Goal: Information Seeking & Learning: Learn about a topic

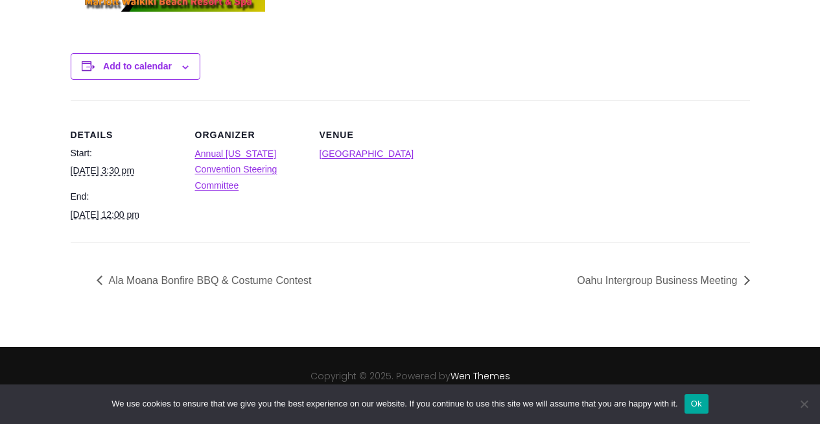
scroll to position [719, 0]
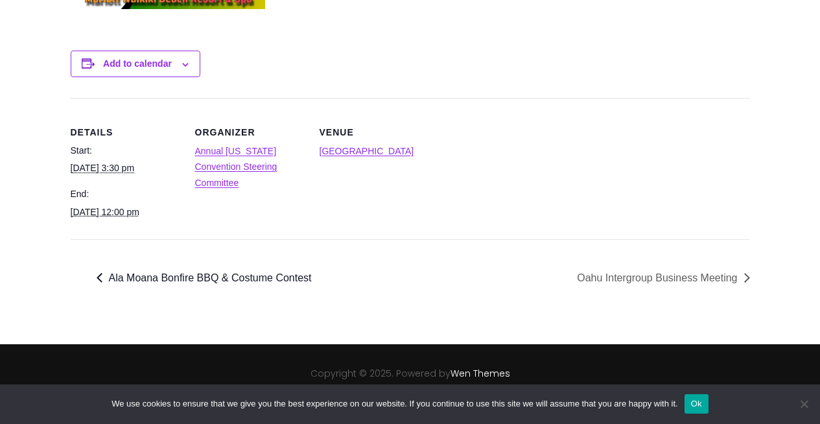
click at [202, 276] on link "« Ala Moana Bonfire BBQ & Costume Contest" at bounding box center [208, 277] width 222 height 11
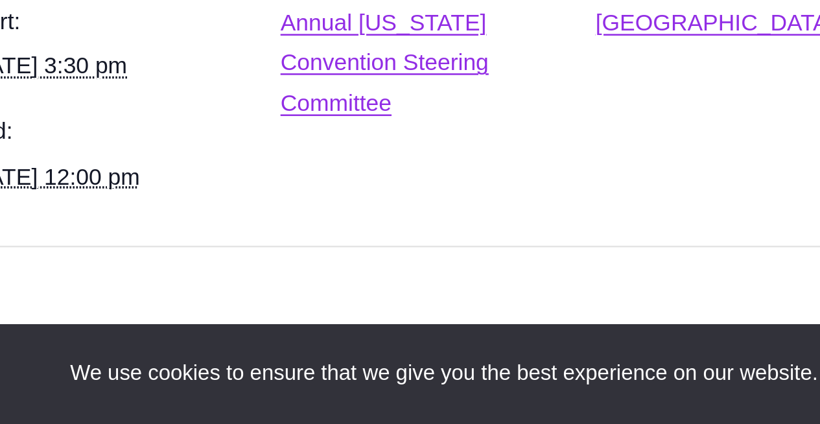
scroll to position [606, 0]
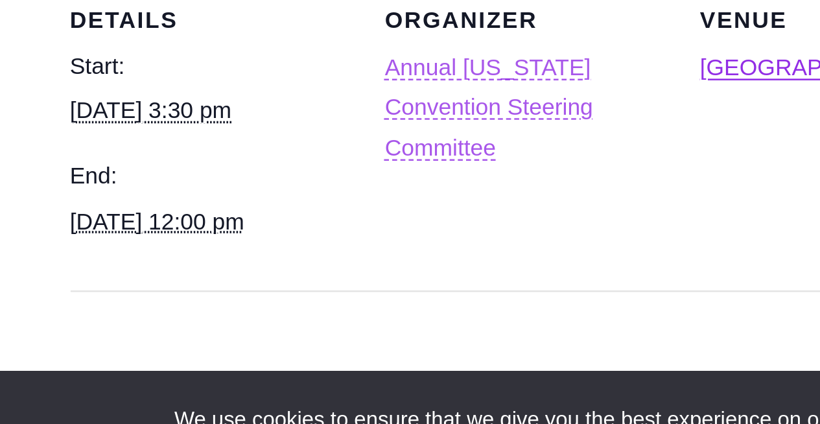
click at [207, 281] on link "Annual [US_STATE] Convention Steering Committee" at bounding box center [236, 280] width 82 height 42
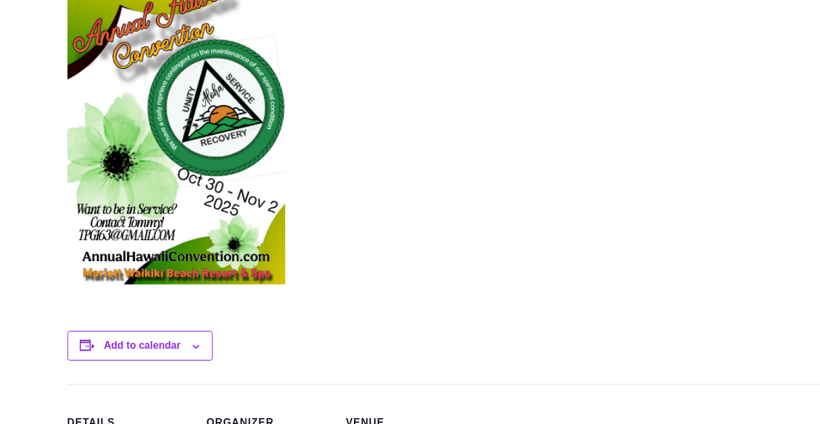
scroll to position [462, 0]
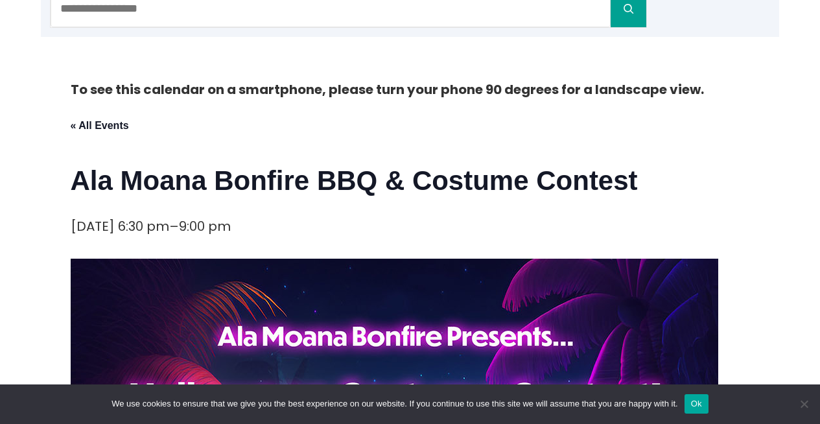
scroll to position [182, 0]
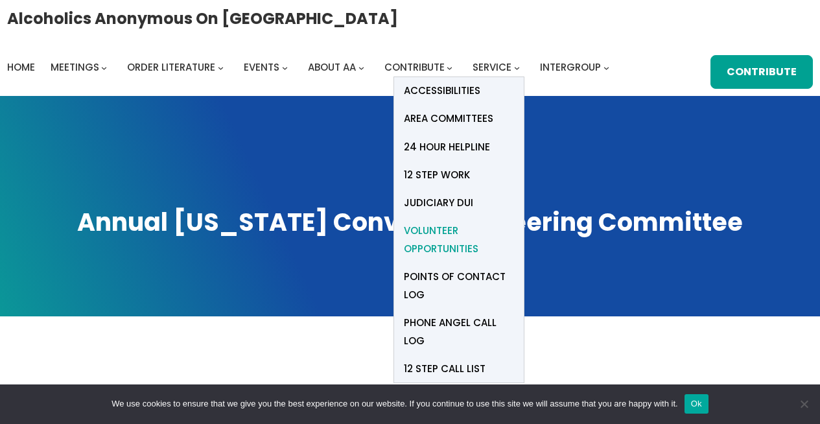
click at [465, 233] on span "Volunteer Opportunities" at bounding box center [459, 240] width 110 height 36
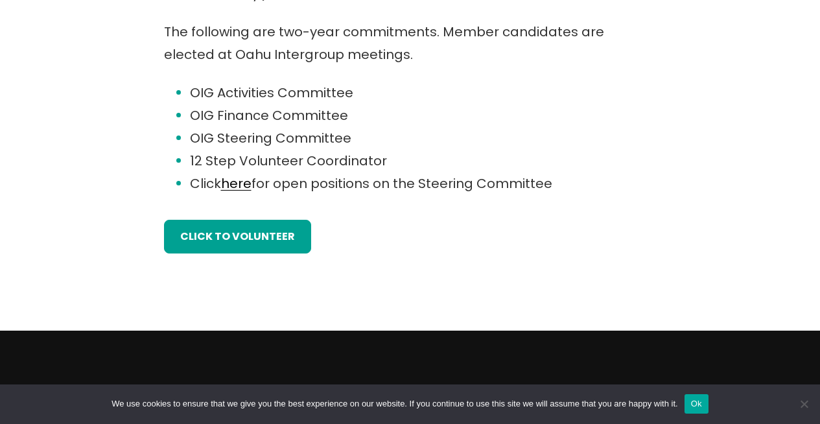
scroll to position [999, 0]
